Goal: Navigation & Orientation: Find specific page/section

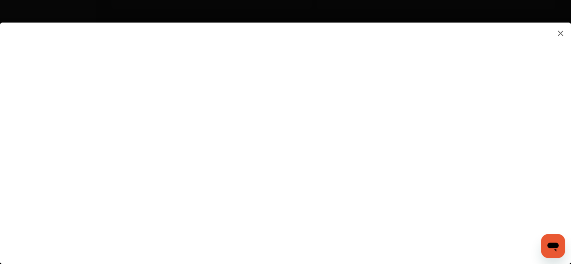
scroll to position [408, 0]
click at [566, 207] on flutter-view at bounding box center [285, 136] width 571 height 226
click at [494, 142] on flutter-view at bounding box center [285, 136] width 571 height 226
click at [490, 88] on flutter-view at bounding box center [285, 136] width 571 height 226
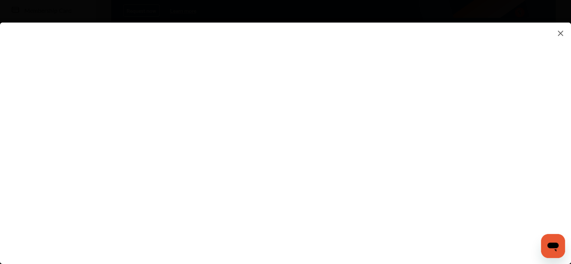
click at [561, 33] on img at bounding box center [560, 33] width 9 height 9
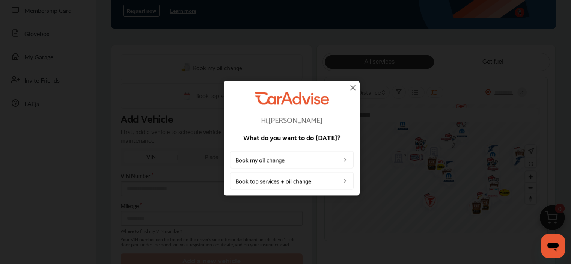
click at [352, 88] on img at bounding box center [352, 87] width 9 height 9
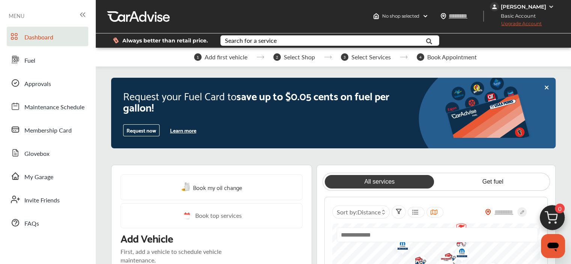
scroll to position [0, 0]
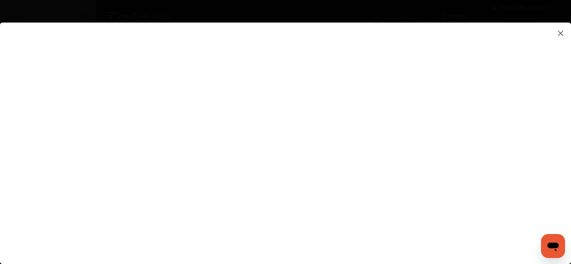
click at [560, 33] on img at bounding box center [560, 33] width 9 height 9
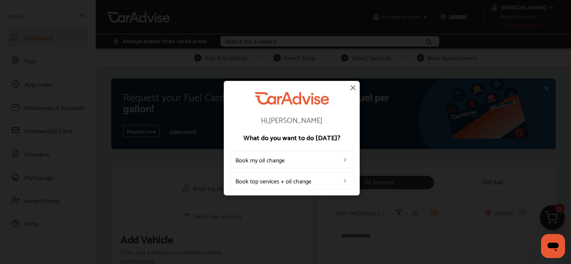
click at [353, 87] on img at bounding box center [352, 87] width 9 height 9
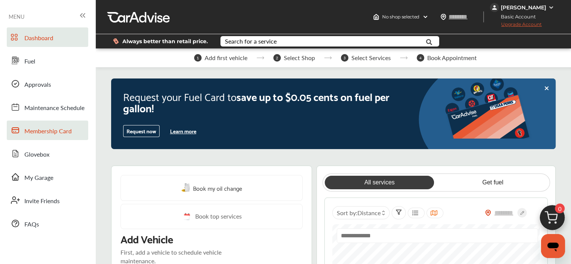
click at [43, 129] on span "Membership Card" at bounding box center [47, 132] width 47 height 10
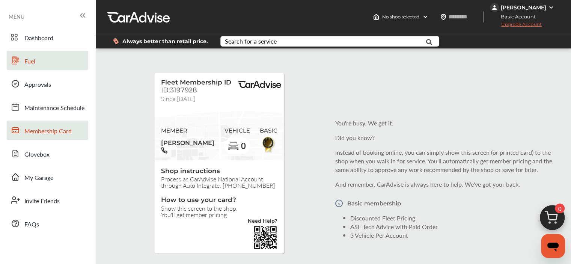
click at [32, 58] on span "Fuel" at bounding box center [29, 62] width 11 height 10
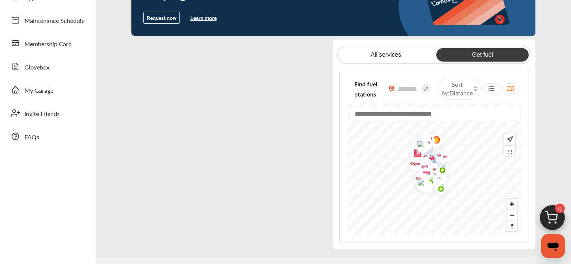
scroll to position [100, 0]
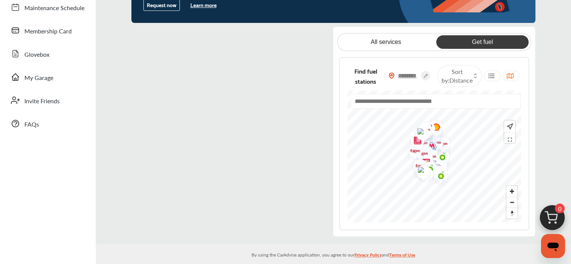
click at [406, 73] on input "text" at bounding box center [408, 76] width 26 height 8
type input "*****"
click at [419, 71] on icon at bounding box center [421, 72] width 9 height 9
type input "*****"
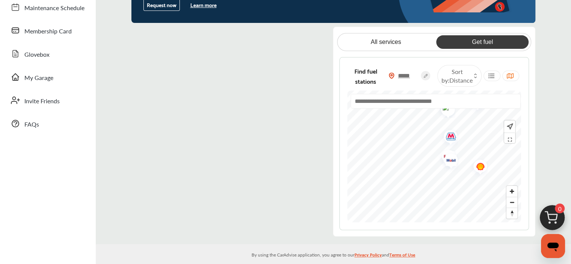
click at [465, 41] on link "Get fuel" at bounding box center [482, 42] width 92 height 14
click at [39, 54] on span "Glovebox" at bounding box center [36, 55] width 25 height 10
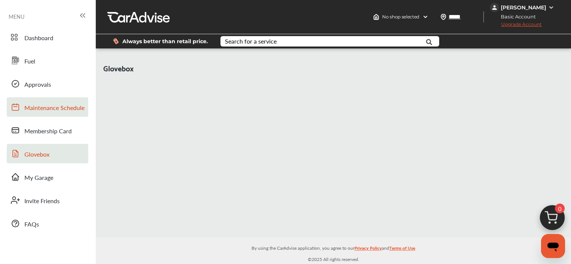
click at [53, 108] on span "Maintenance Schedule" at bounding box center [54, 108] width 60 height 10
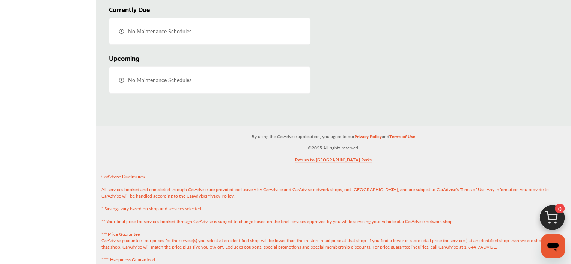
scroll to position [233, 0]
